Goal: Information Seeking & Learning: Learn about a topic

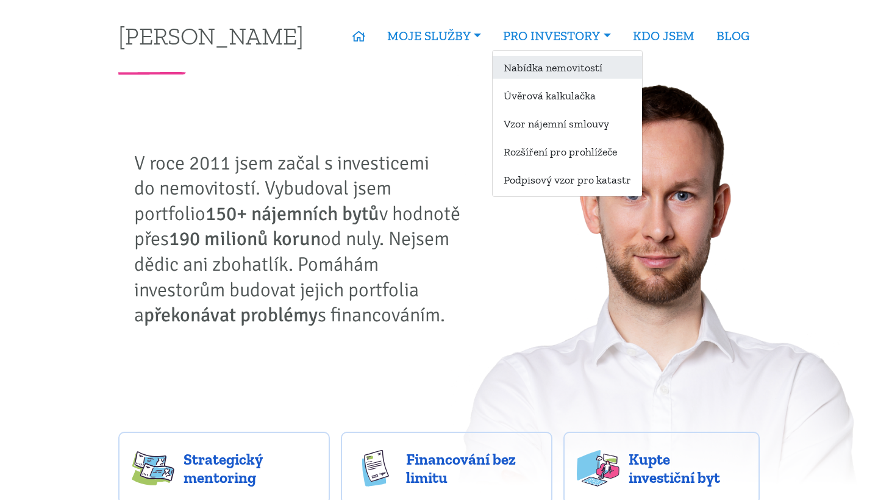
click at [562, 76] on link "Nabídka nemovitostí" at bounding box center [567, 67] width 149 height 23
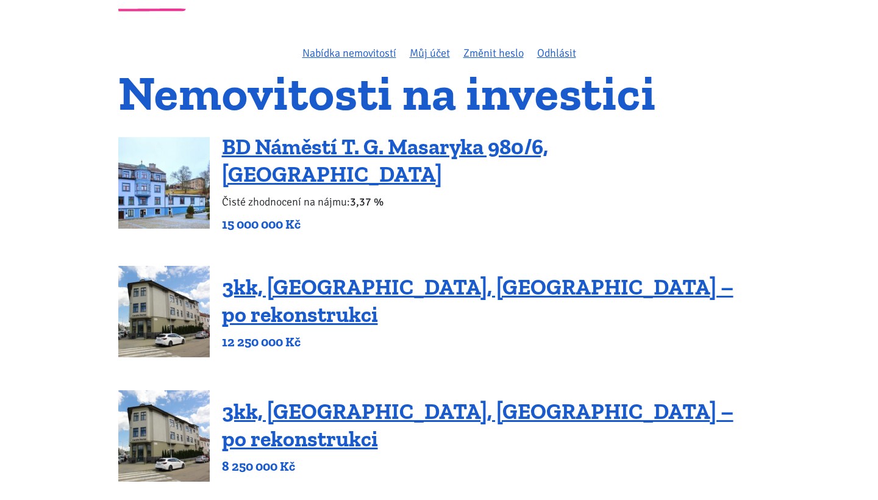
scroll to position [73, 0]
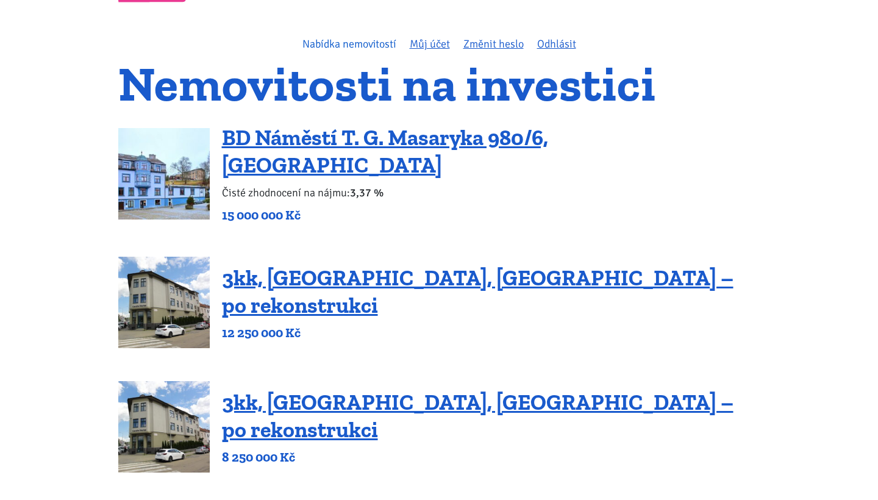
click at [365, 50] on link "Nabídka nemovitostí" at bounding box center [349, 43] width 94 height 13
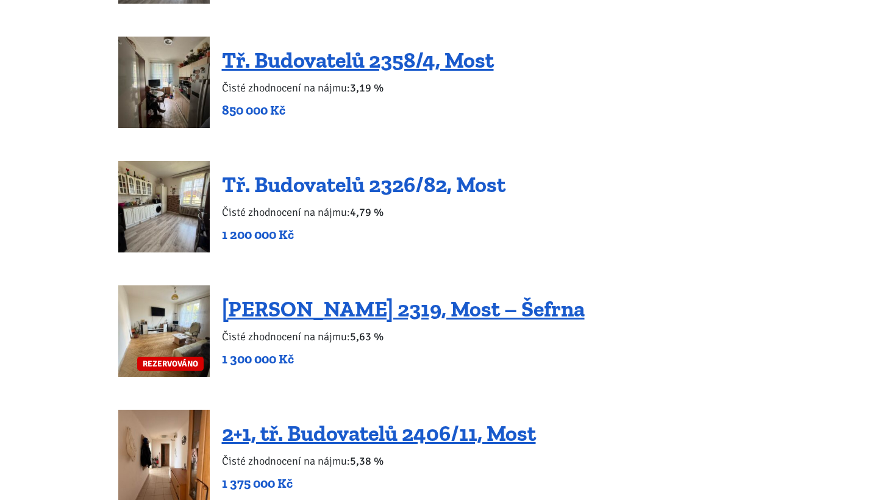
scroll to position [1297, 0]
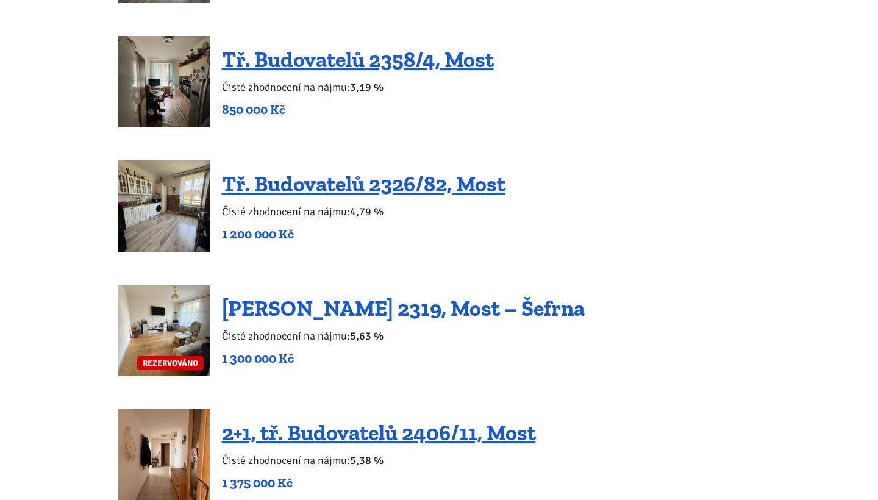
click at [489, 295] on link "[PERSON_NAME] 2319, Most – Šefrna" at bounding box center [403, 308] width 363 height 26
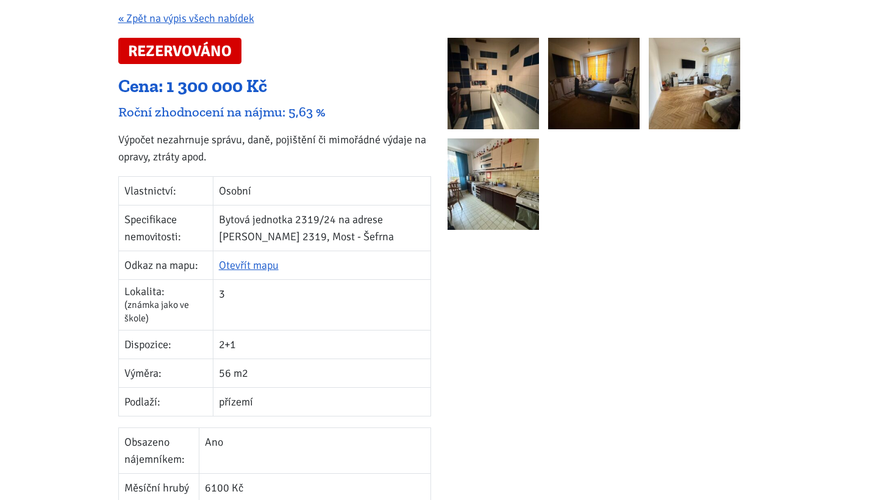
scroll to position [210, 0]
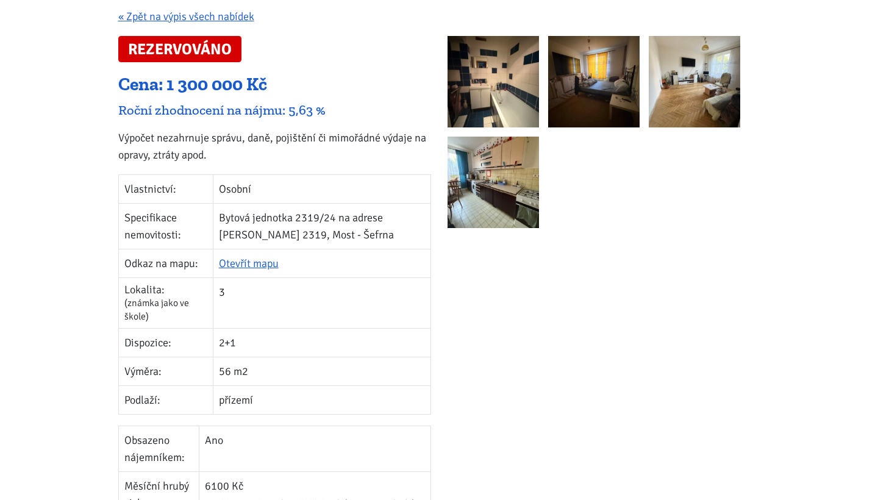
click at [508, 119] on img at bounding box center [493, 81] width 91 height 91
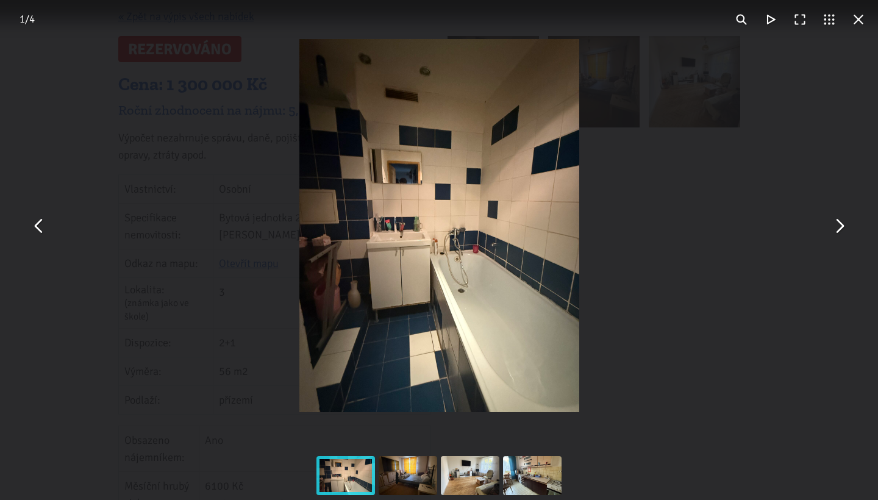
click at [832, 227] on button "You can close this modal content with the ESC key" at bounding box center [838, 225] width 29 height 29
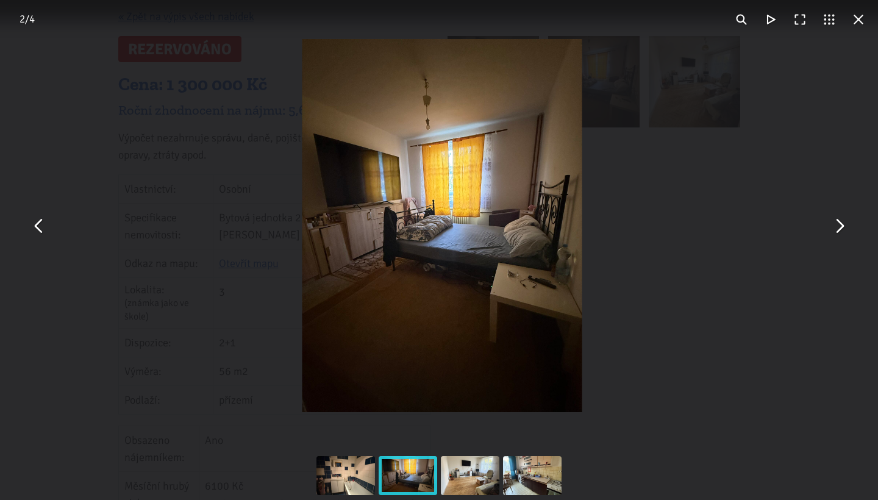
click at [832, 227] on button "You can close this modal content with the ESC key" at bounding box center [838, 225] width 29 height 29
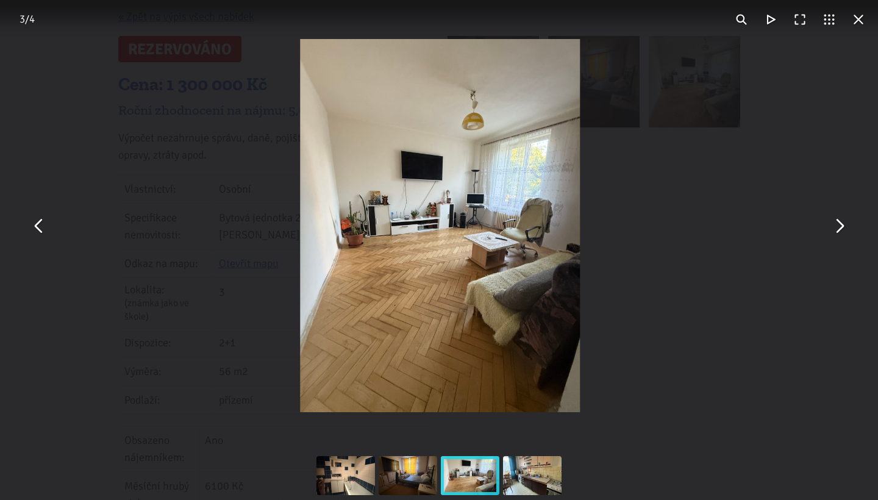
click at [832, 227] on button "You can close this modal content with the ESC key" at bounding box center [838, 225] width 29 height 29
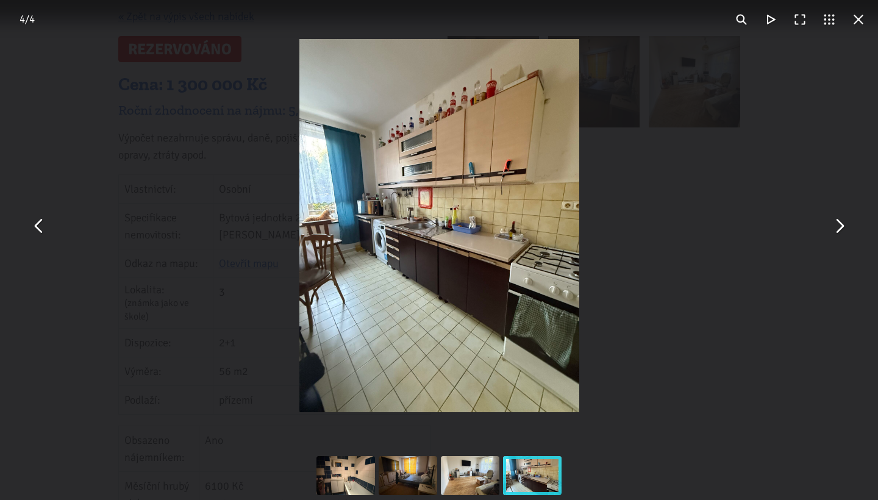
click at [861, 22] on button "You can close this modal content with the ESC key" at bounding box center [858, 19] width 29 height 29
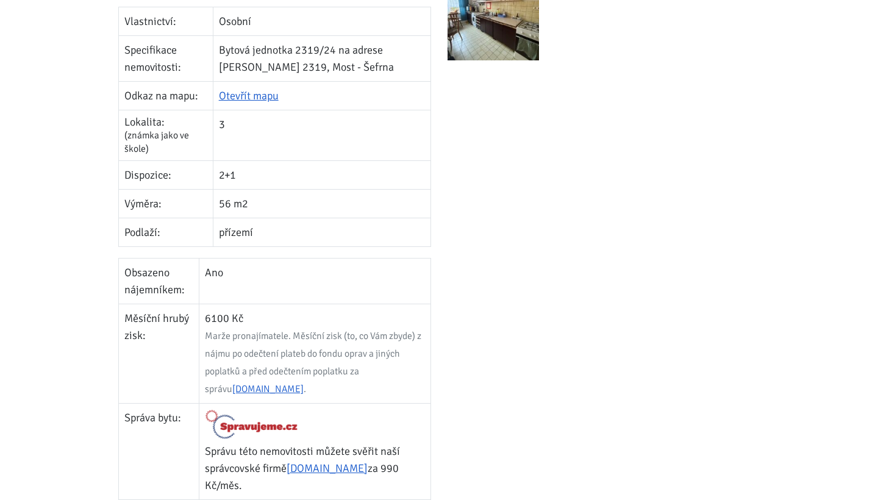
scroll to position [393, 0]
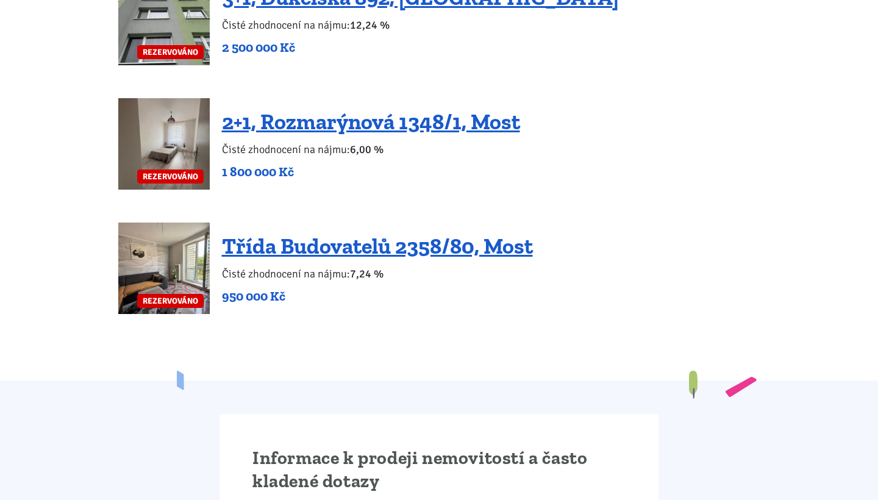
scroll to position [2469, 0]
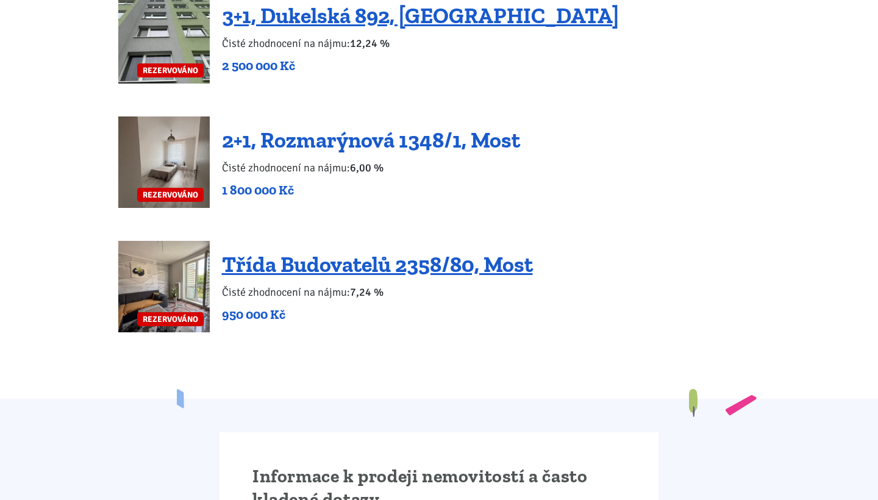
click at [325, 127] on link "2+1, Rozmarýnová 1348/1, Most" at bounding box center [371, 140] width 298 height 26
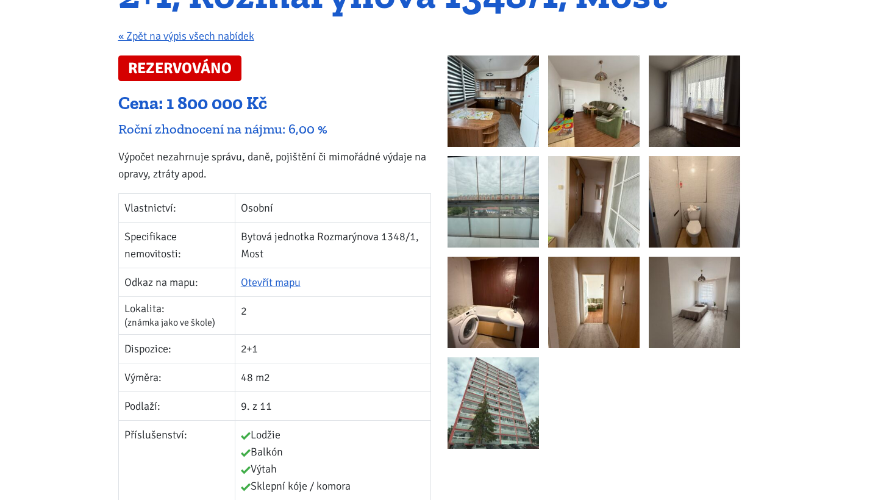
scroll to position [156, 0]
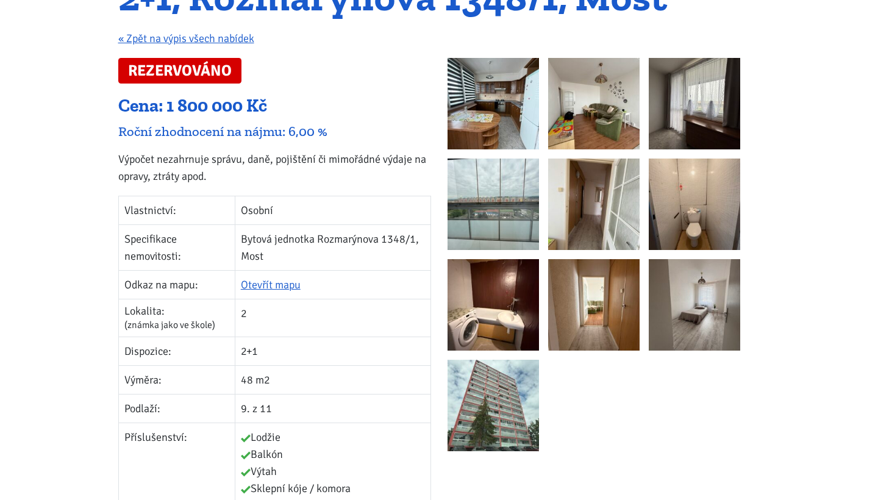
click at [506, 129] on img at bounding box center [493, 103] width 91 height 91
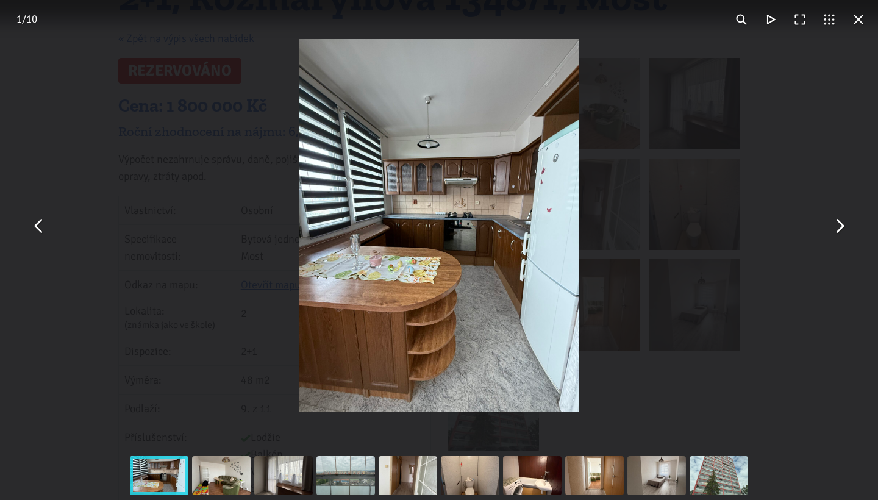
click at [822, 244] on div "You can close this modal content with the ESC key" at bounding box center [439, 225] width 878 height 451
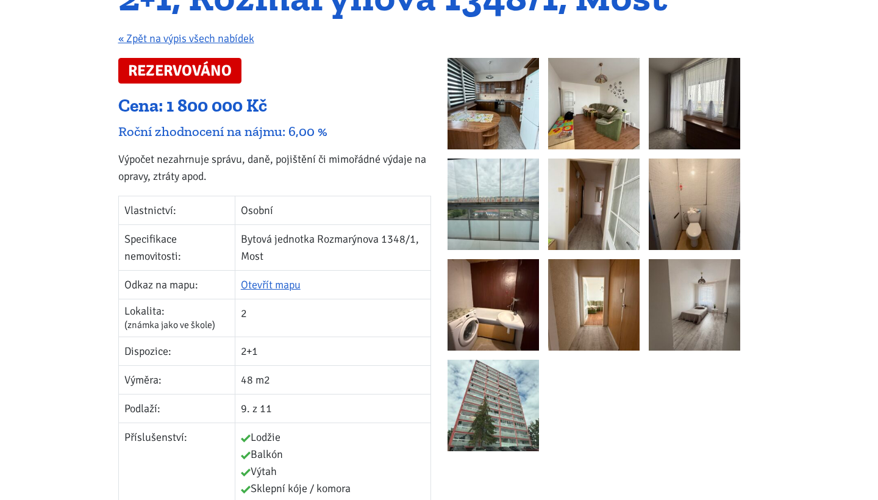
click at [699, 226] on img at bounding box center [694, 204] width 91 height 91
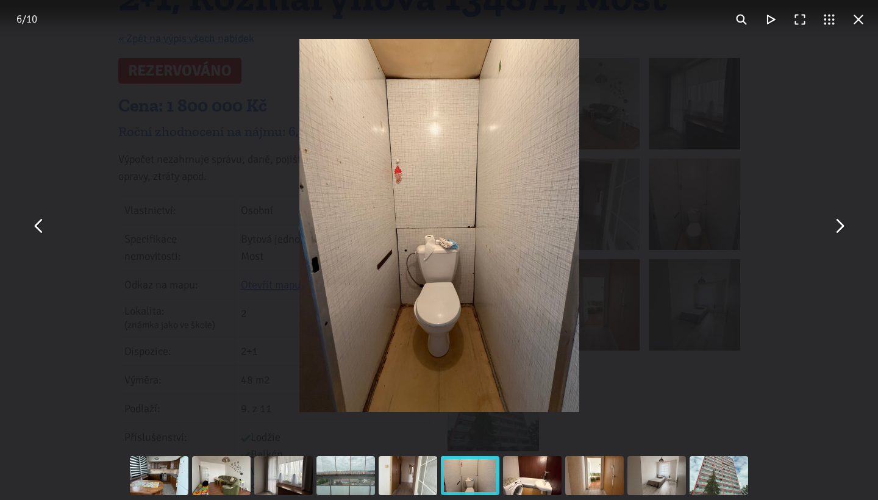
click at [824, 179] on div "You can close this modal content with the ESC key" at bounding box center [439, 225] width 878 height 451
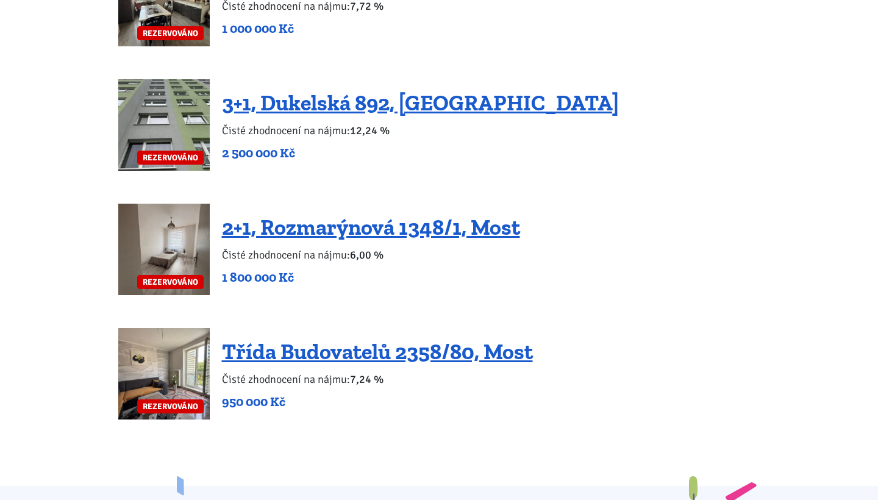
scroll to position [2395, 0]
